Goal: Transaction & Acquisition: Purchase product/service

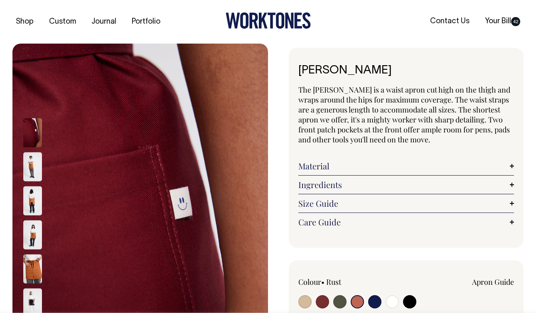
select select "Rust"
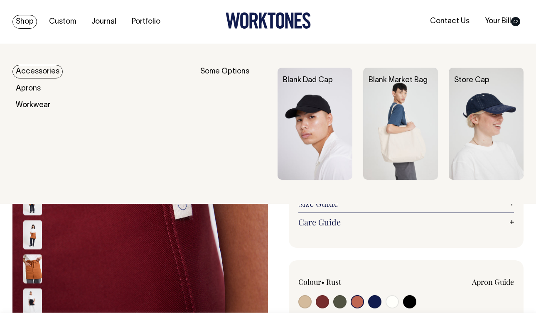
click at [34, 67] on link "Accessories" at bounding box center [37, 72] width 50 height 14
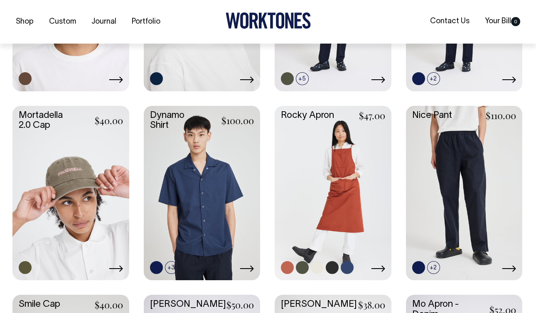
click at [318, 149] on link at bounding box center [332, 192] width 117 height 173
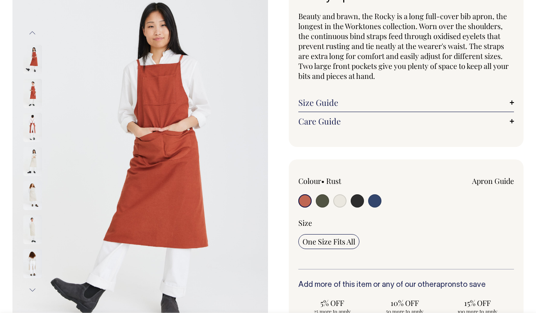
click at [31, 136] on img at bounding box center [32, 127] width 19 height 29
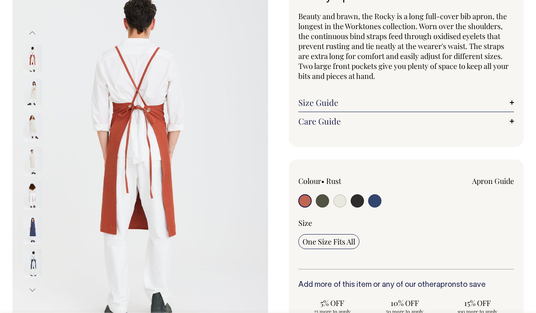
click at [281, 77] on div "Rocky Apron Beauty and brawn, the Rocky is a long full-cover bib apron, the lon…" at bounding box center [395, 249] width 255 height 551
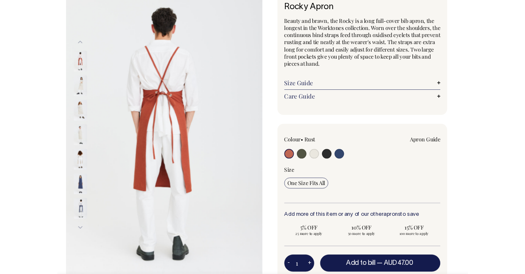
scroll to position [61, 0]
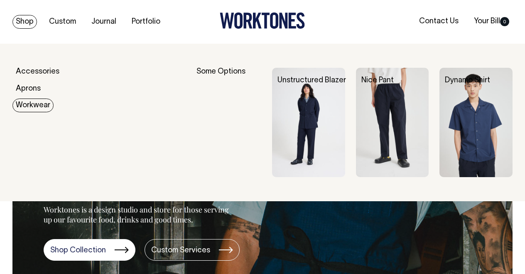
click at [32, 103] on link "Workwear" at bounding box center [32, 105] width 41 height 14
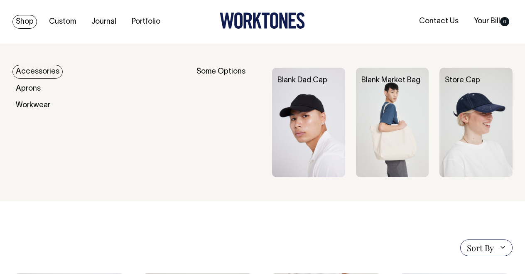
click at [28, 21] on link "Shop" at bounding box center [24, 22] width 25 height 14
